Goal: Information Seeking & Learning: Check status

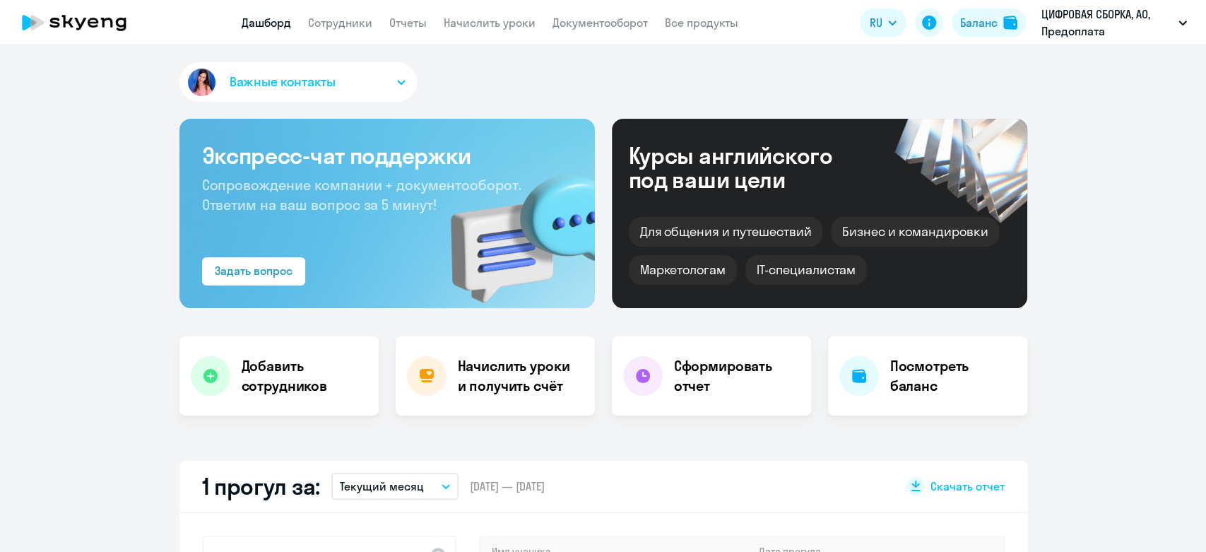
click at [384, 23] on nav "Дашборд Сотрудники Отчеты Начислить уроки Документооборот Все продукты" at bounding box center [490, 23] width 497 height 18
click at [395, 20] on link "Отчеты" at bounding box center [407, 23] width 37 height 14
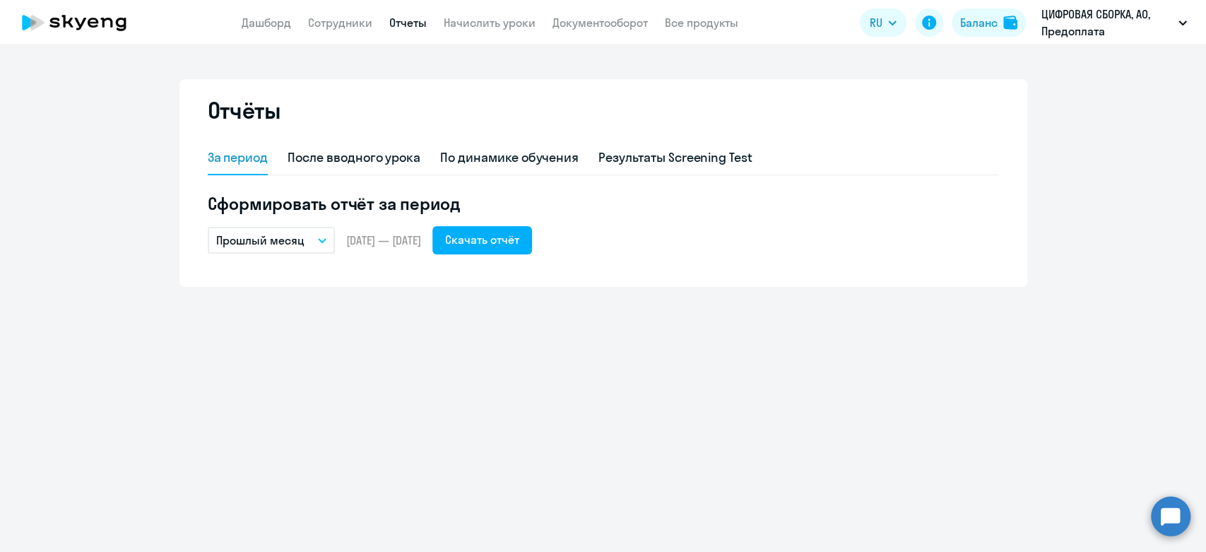
click at [252, 245] on p "Прошлый месяц" at bounding box center [260, 240] width 88 height 17
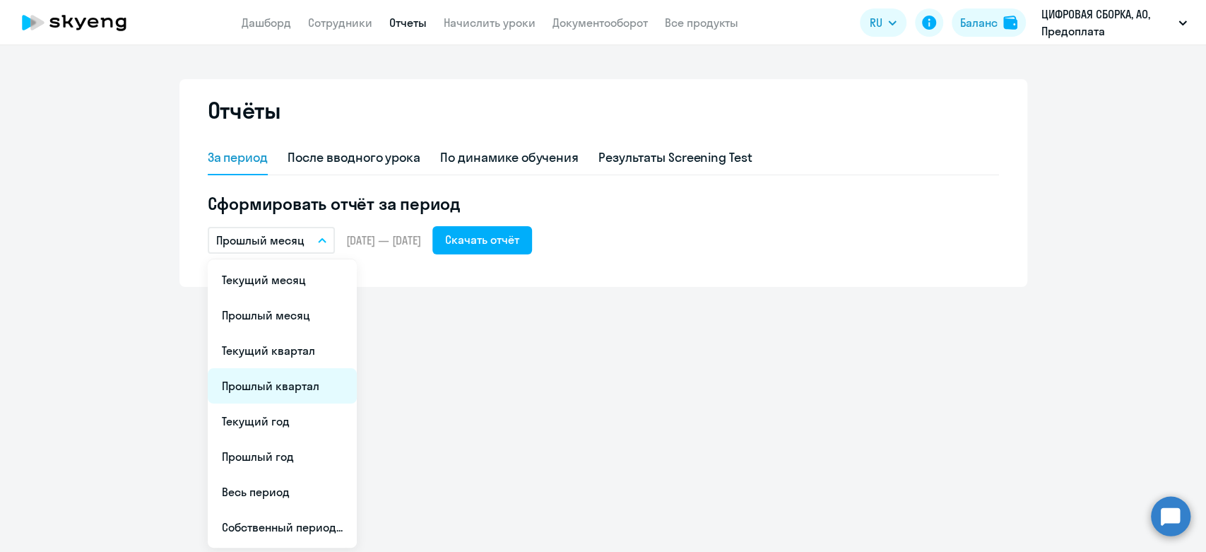
click at [257, 398] on li "Прошлый квартал" at bounding box center [282, 385] width 149 height 35
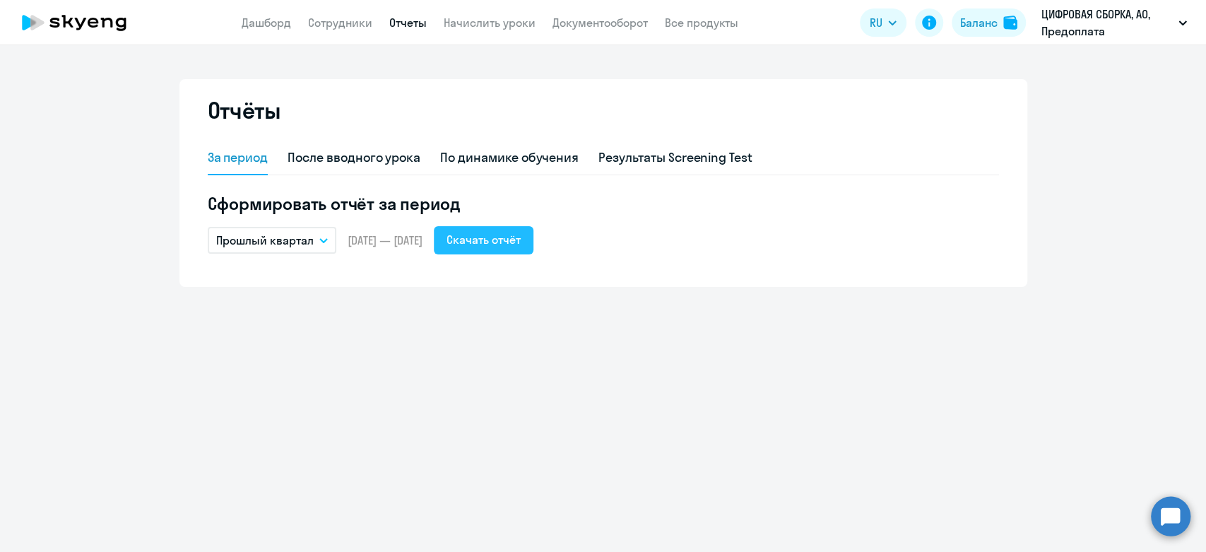
click at [521, 245] on div "Скачать отчёт" at bounding box center [484, 239] width 74 height 17
click at [345, 23] on link "Сотрудники" at bounding box center [340, 23] width 64 height 14
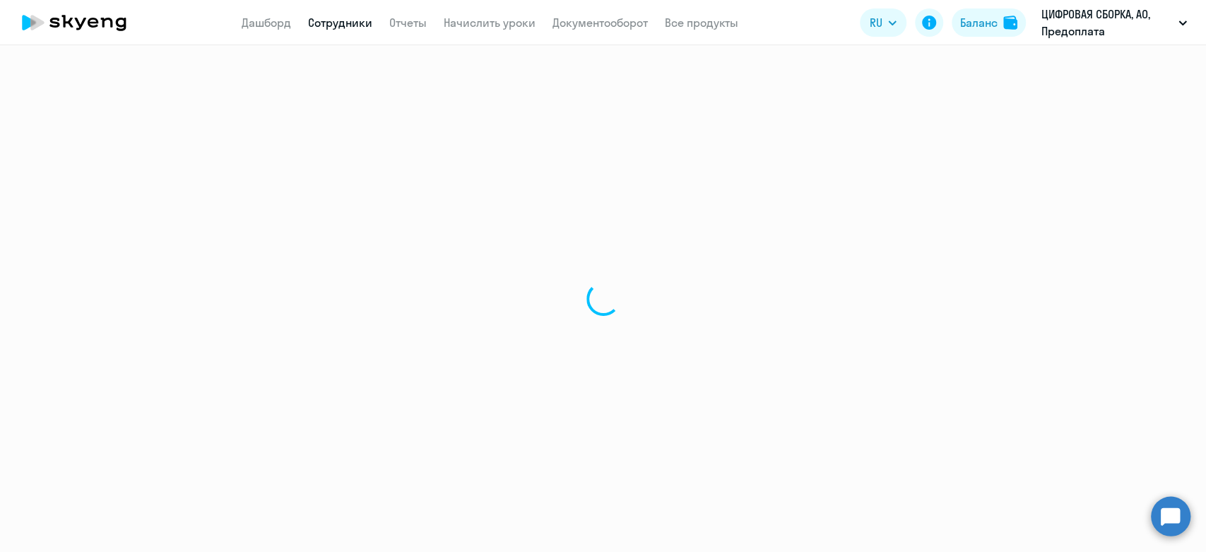
select select "30"
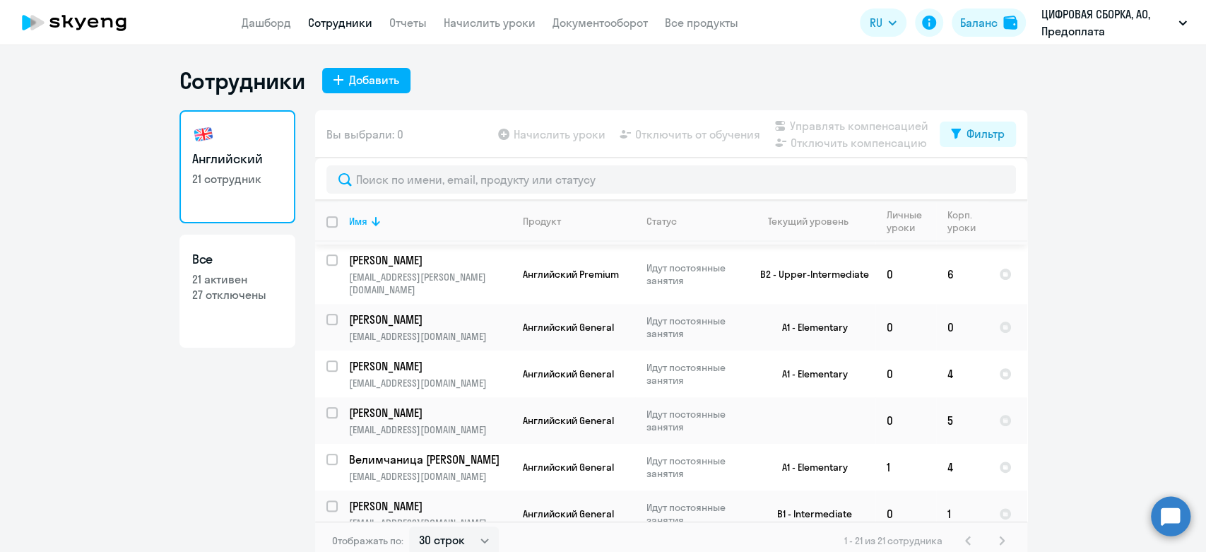
scroll to position [696, 0]
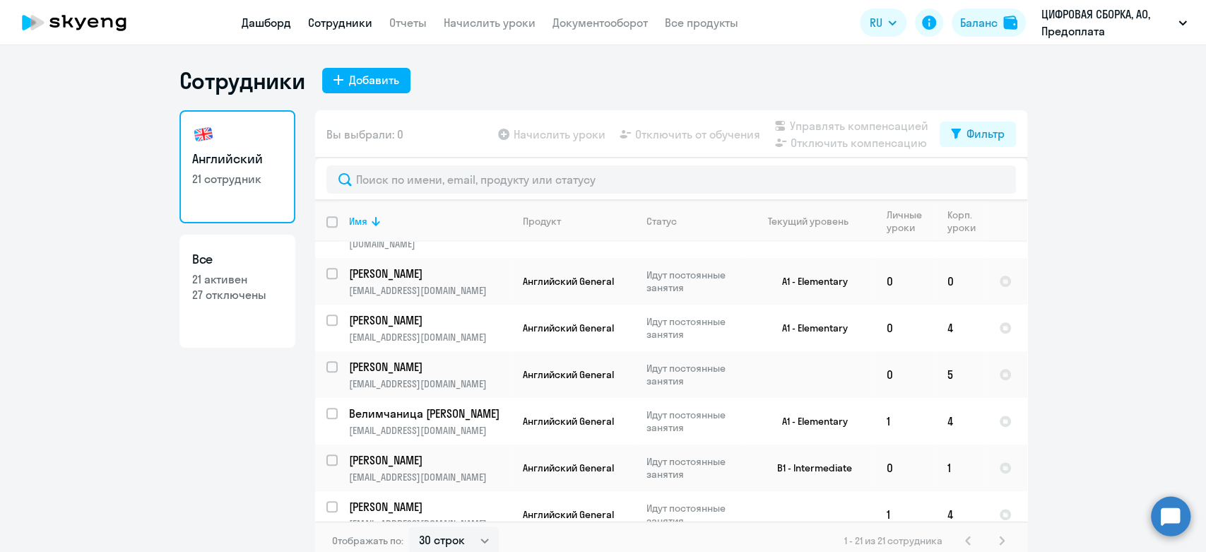
click at [276, 21] on link "Дашборд" at bounding box center [266, 23] width 49 height 14
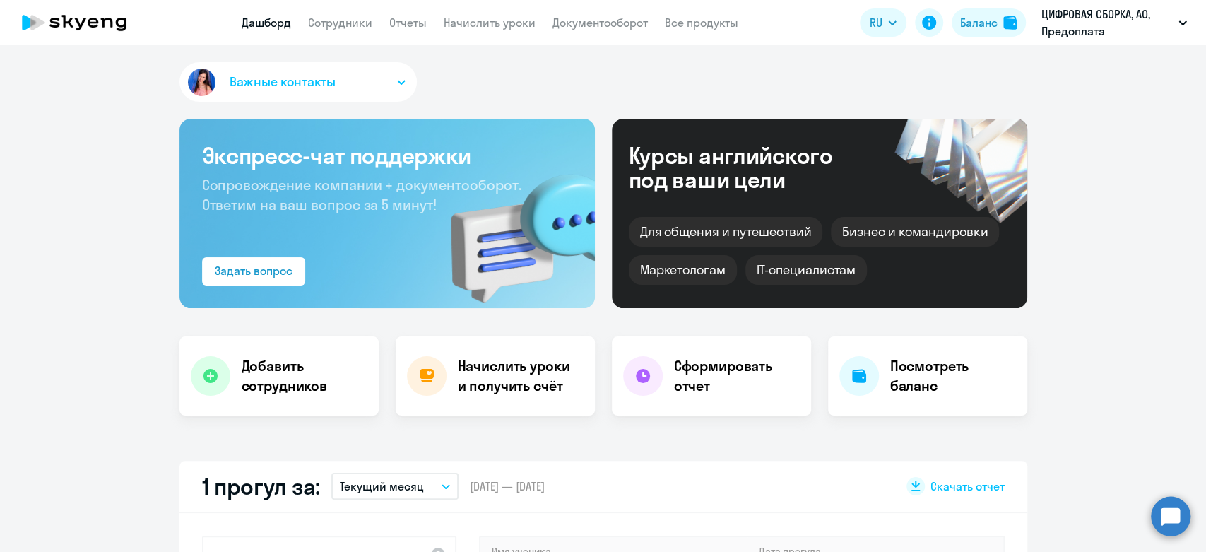
scroll to position [392, 0]
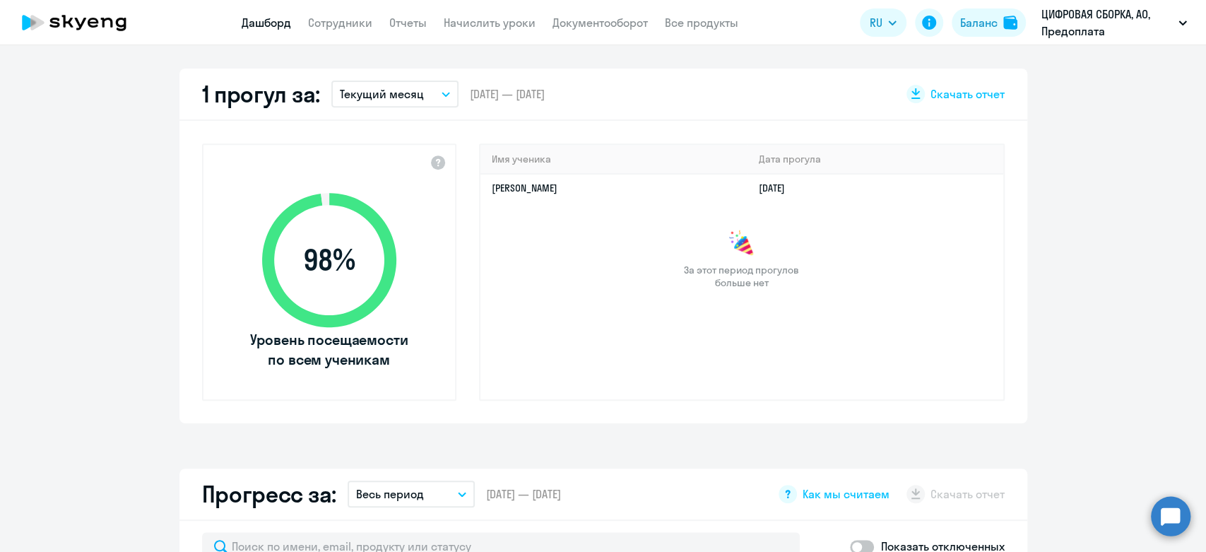
click at [379, 92] on p "Текущий месяц" at bounding box center [382, 94] width 84 height 17
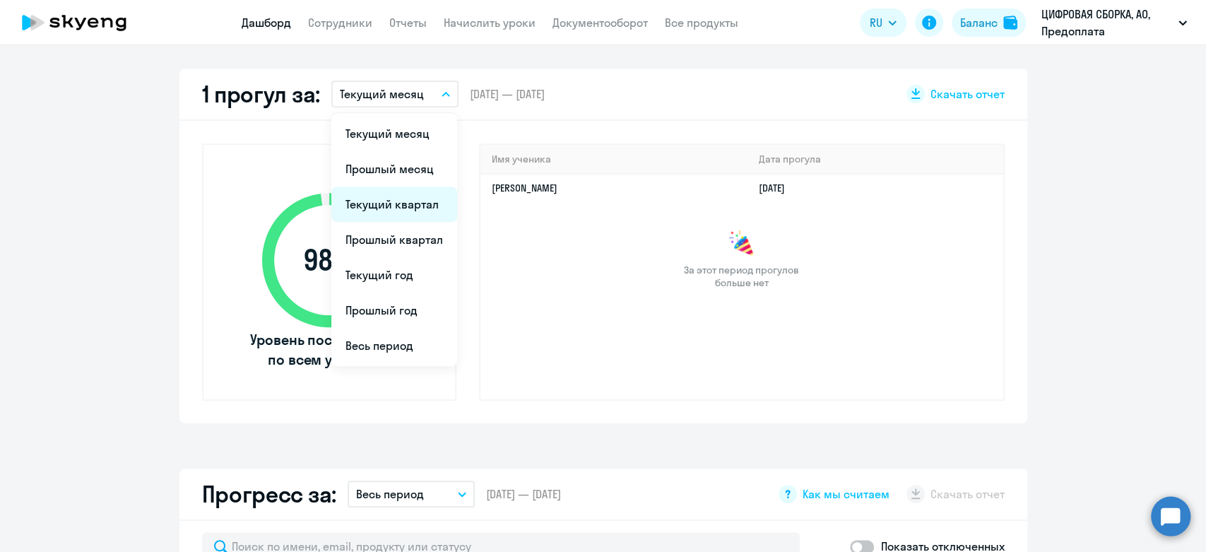
select select "30"
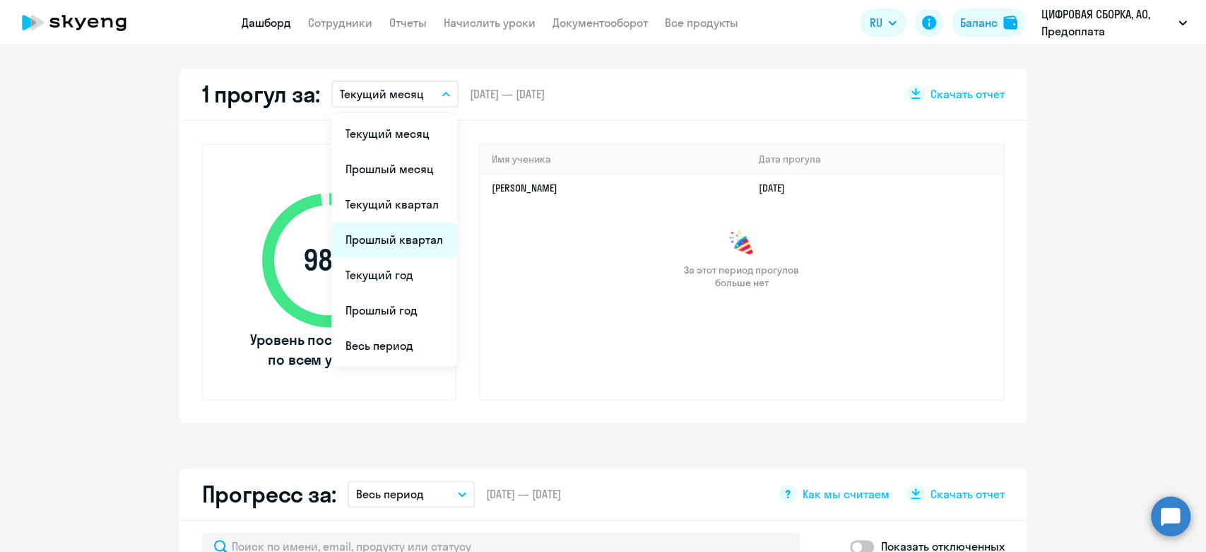
click at [371, 247] on li "Прошлый квартал" at bounding box center [394, 239] width 126 height 35
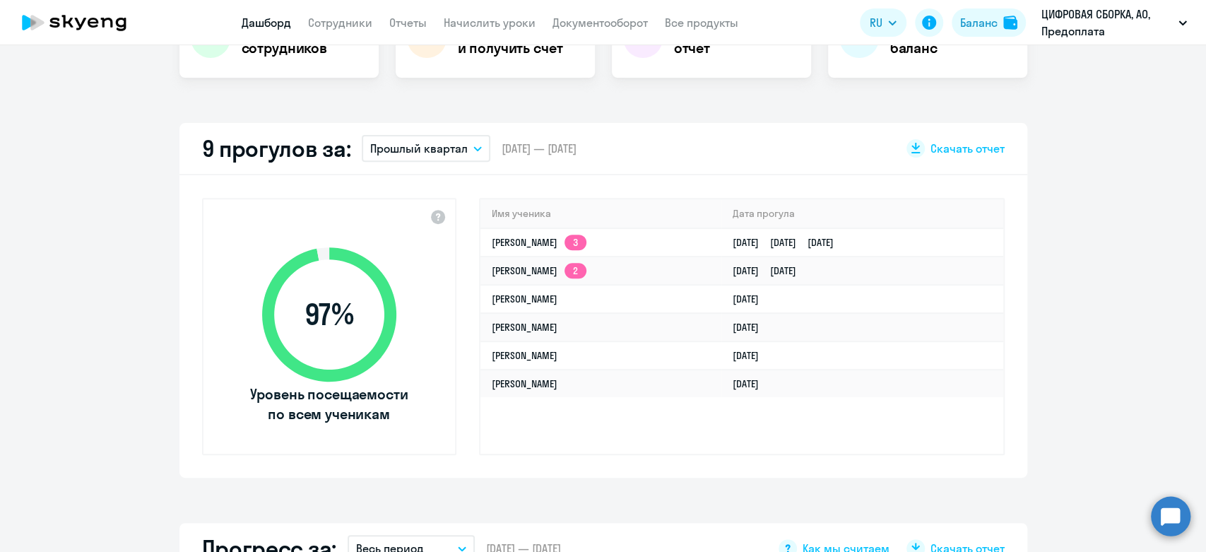
scroll to position [314, 0]
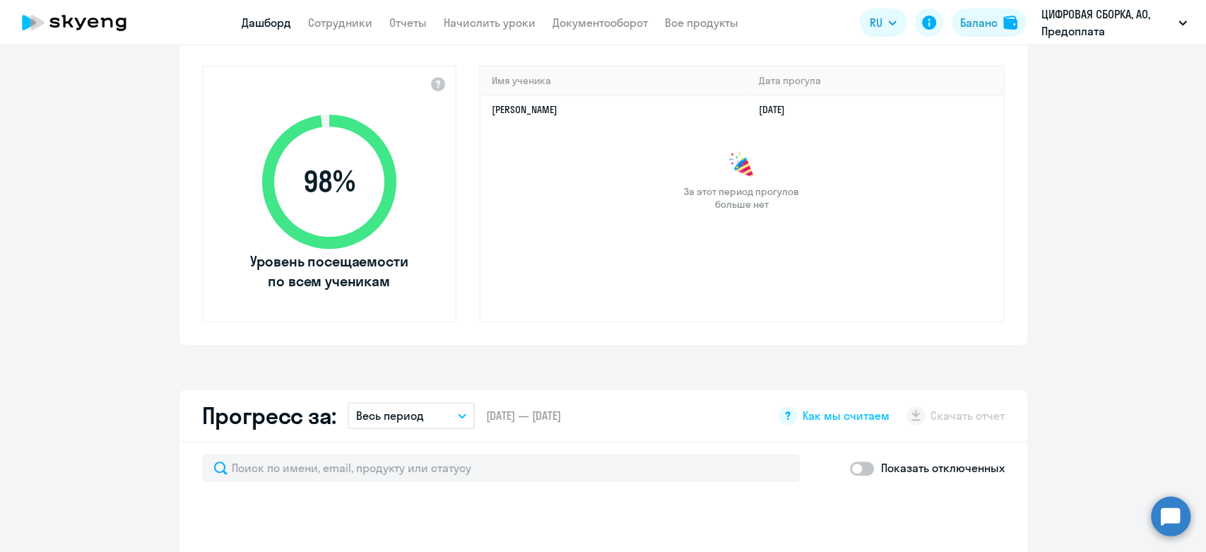
scroll to position [314, 0]
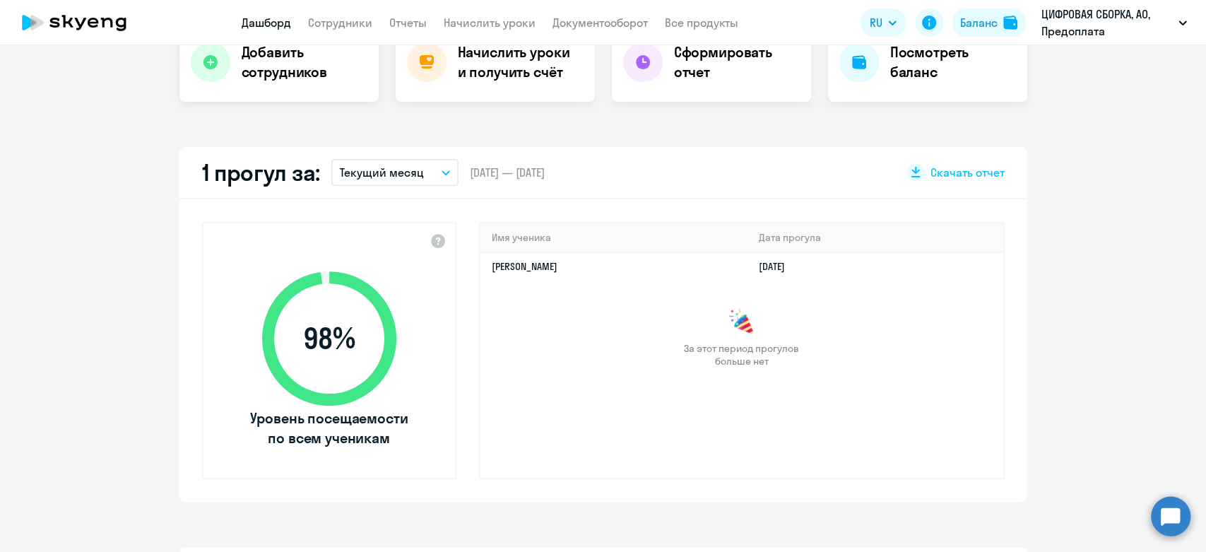
select select "30"
click at [381, 171] on p "Текущий месяц" at bounding box center [382, 172] width 84 height 17
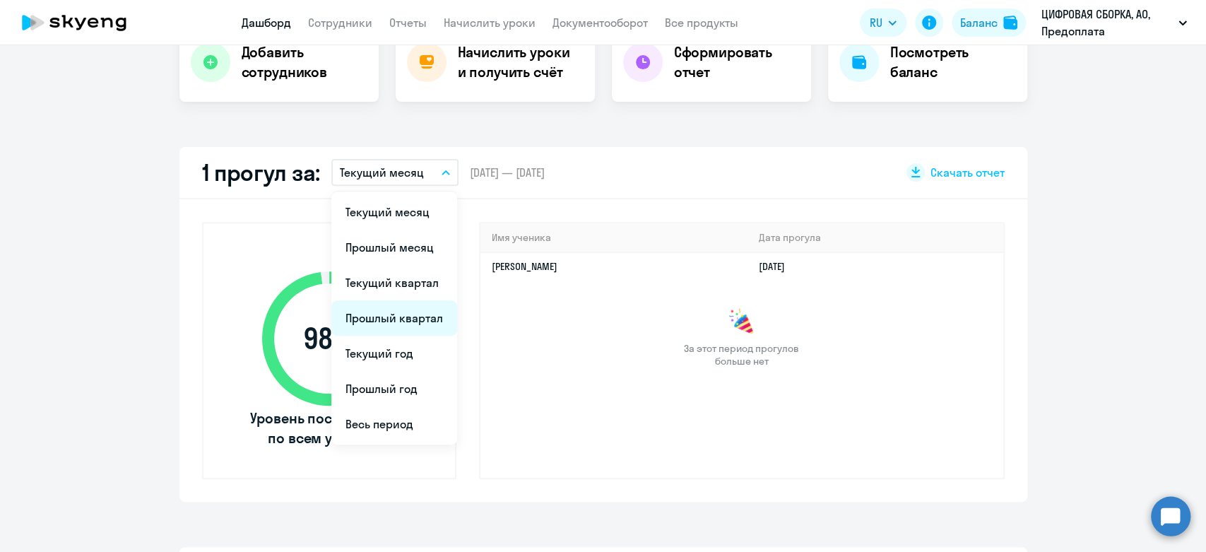
click at [376, 313] on li "Прошлый квартал" at bounding box center [394, 317] width 126 height 35
